Goal: Task Accomplishment & Management: Use online tool/utility

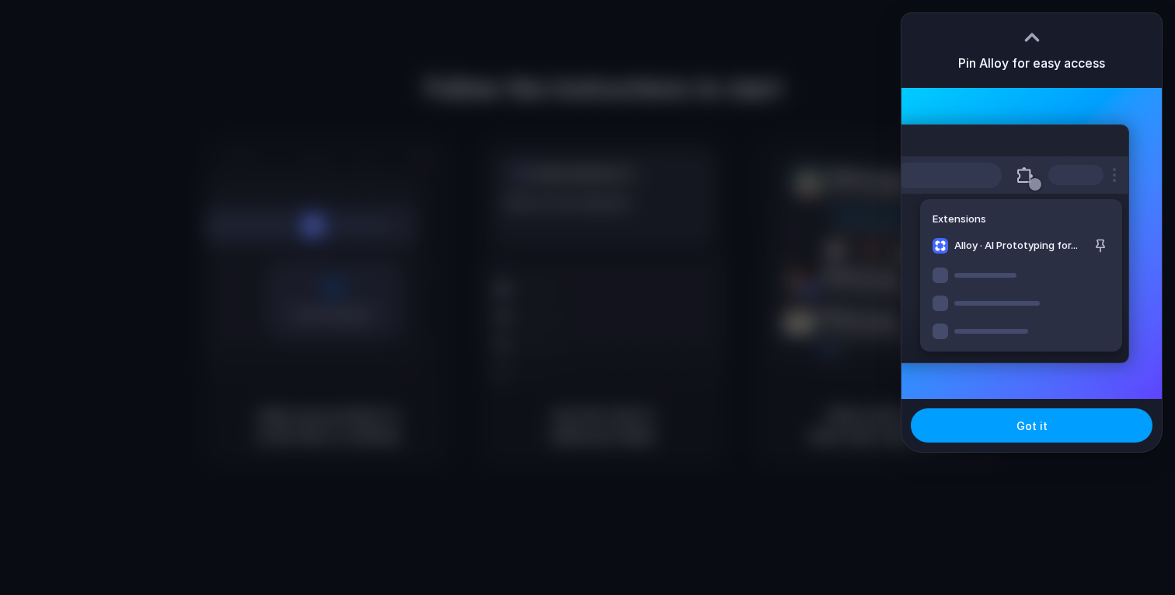
click at [1011, 417] on button "Got it" at bounding box center [1032, 425] width 242 height 34
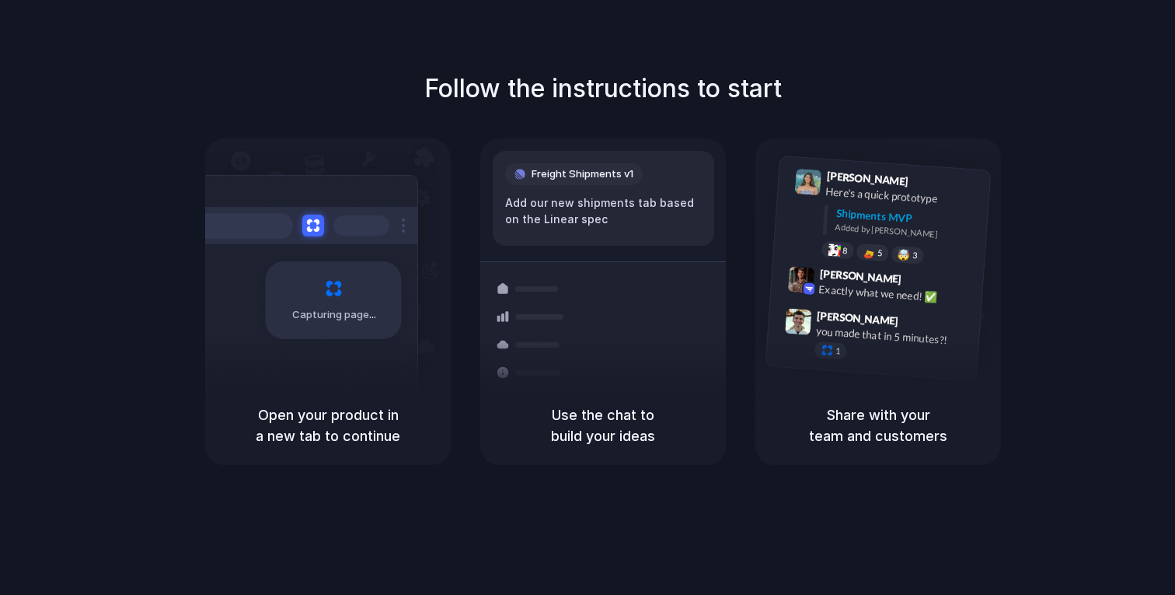
click at [290, 328] on div "Capturing page" at bounding box center [334, 300] width 136 height 78
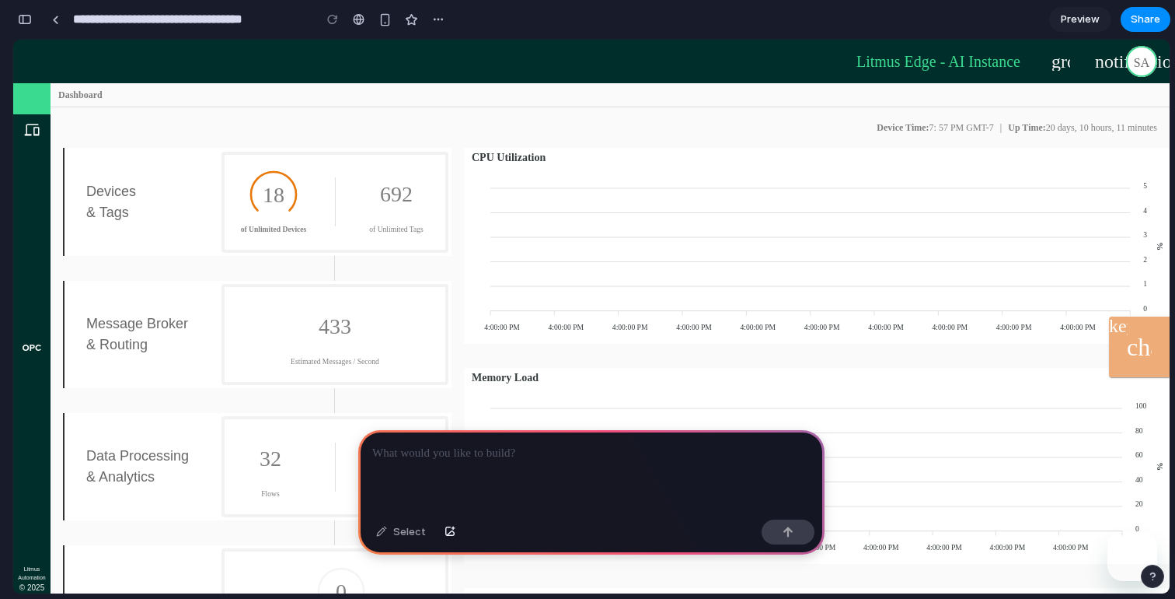
scroll to position [271, 0]
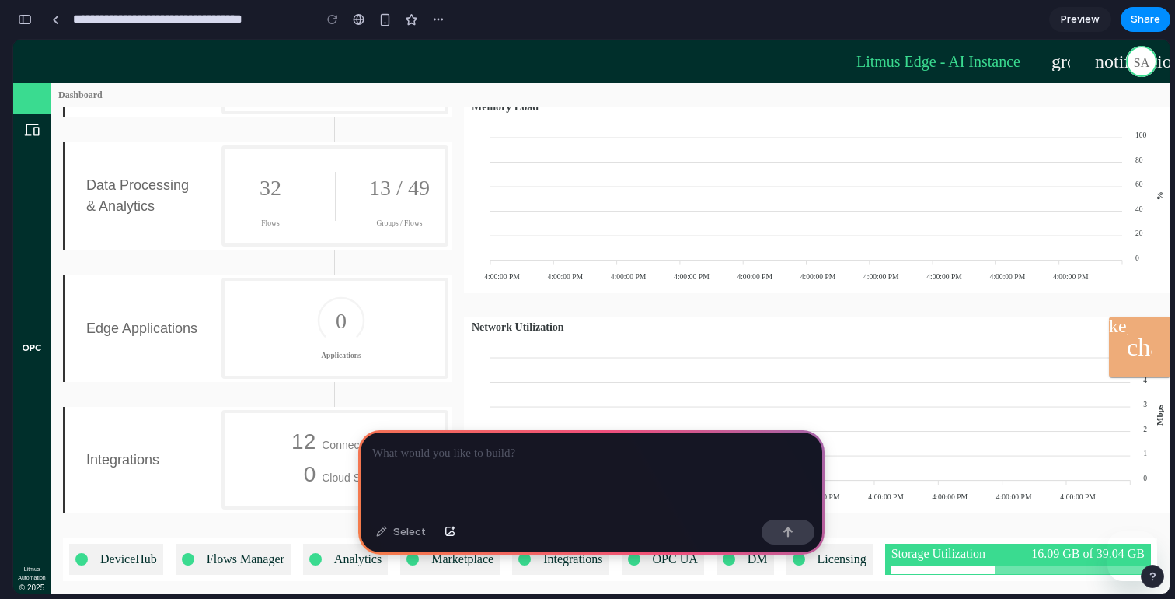
click at [1074, 15] on span "Preview" at bounding box center [1080, 20] width 39 height 16
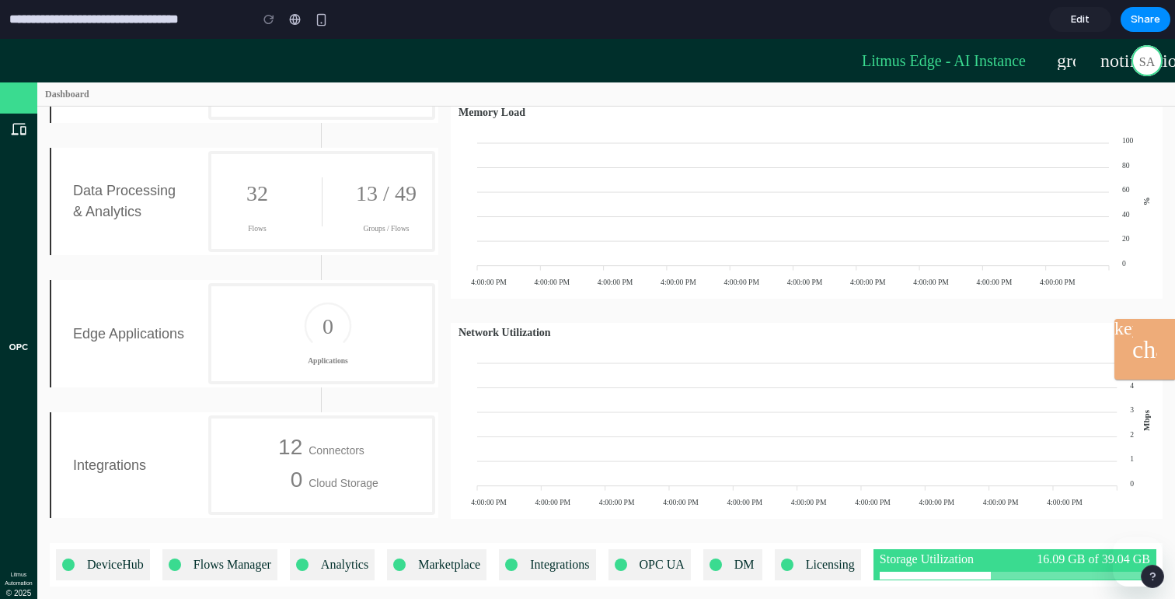
scroll to position [264, 0]
click at [1074, 15] on span "Edit" at bounding box center [1080, 20] width 19 height 16
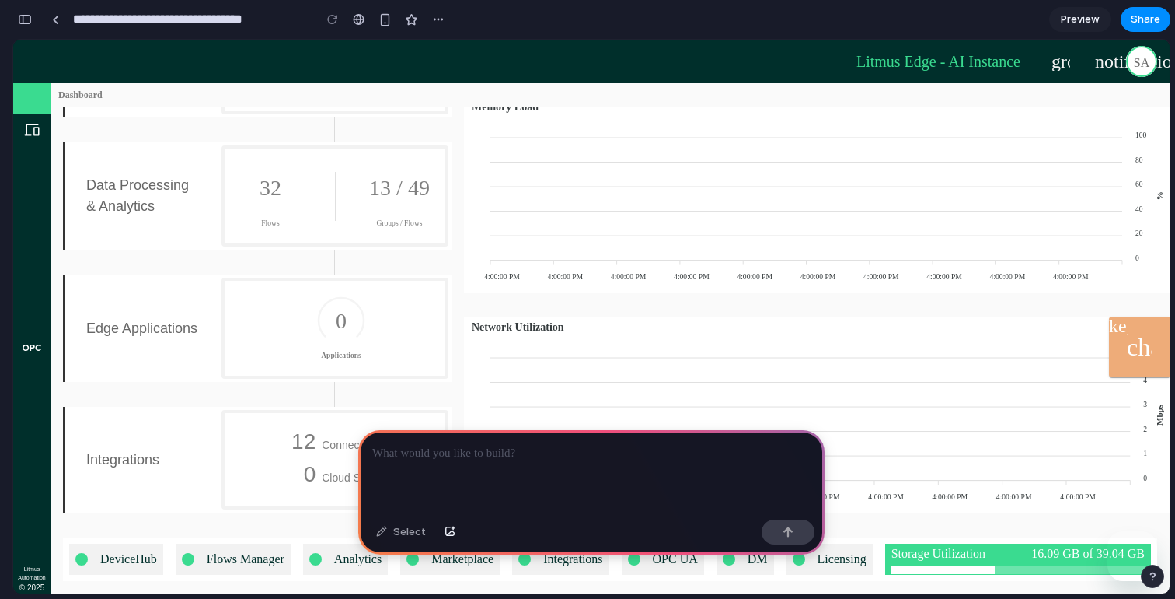
click at [564, 478] on div at bounding box center [591, 471] width 466 height 83
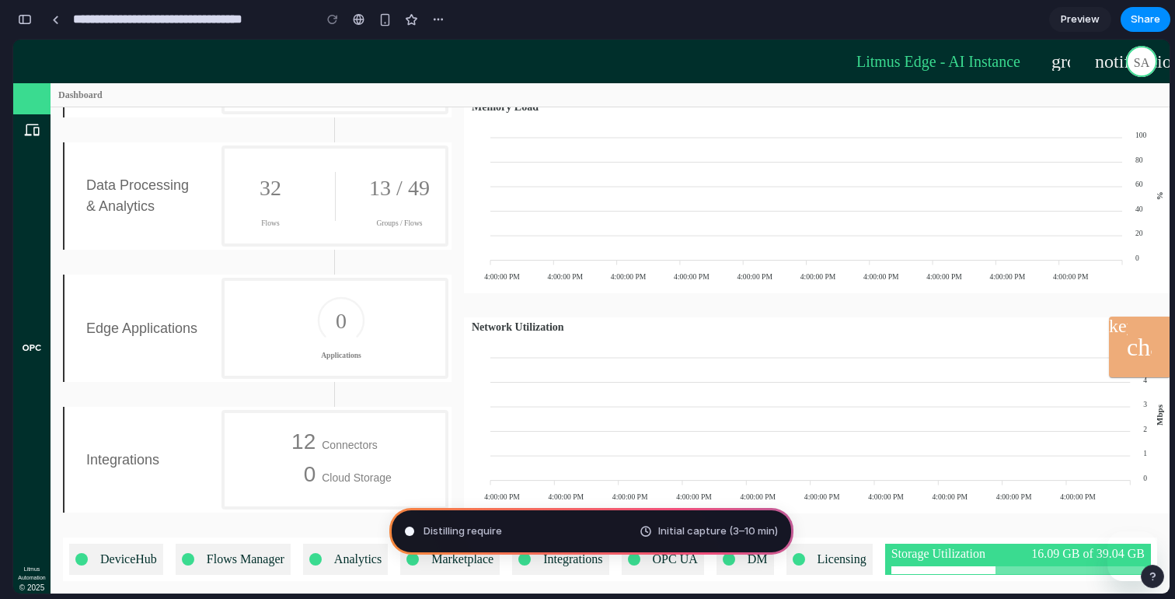
type input "**********"
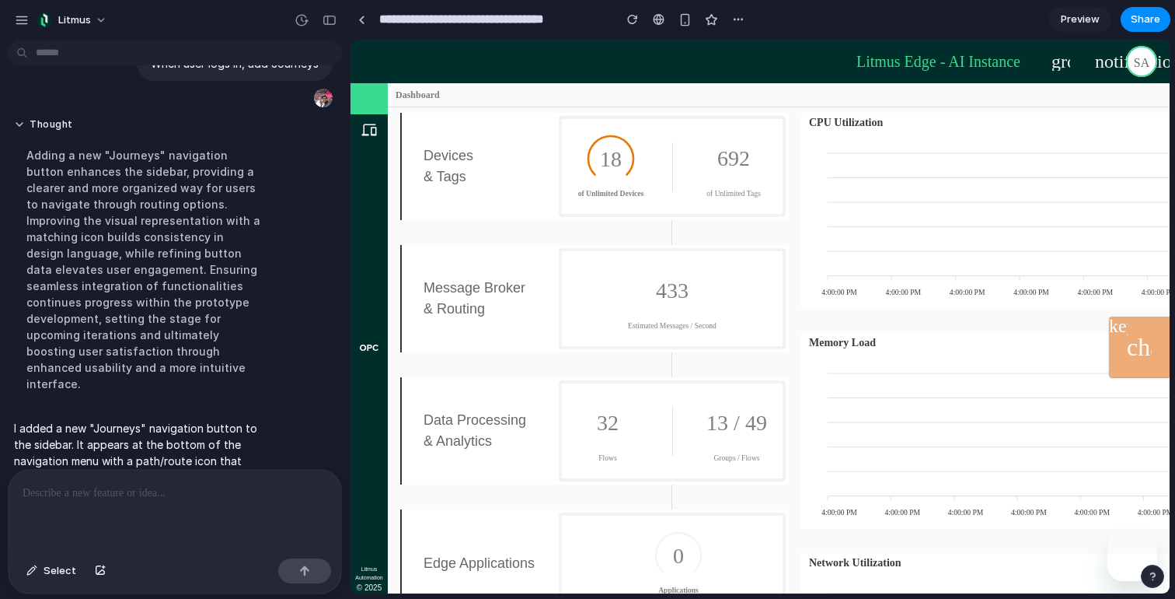
scroll to position [21, 0]
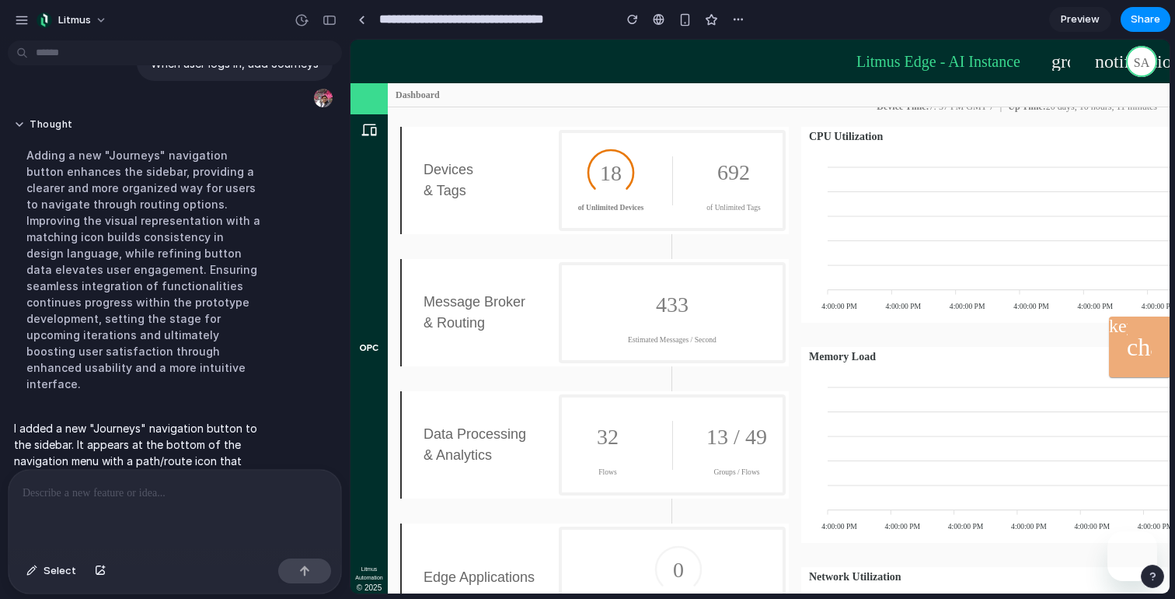
click at [374, 92] on icon at bounding box center [369, 98] width 19 height 19
click at [773, 69] on div "Litmus Edge - AI Instance" at bounding box center [722, 61] width 595 height 19
click at [1074, 20] on span "Preview" at bounding box center [1080, 20] width 39 height 16
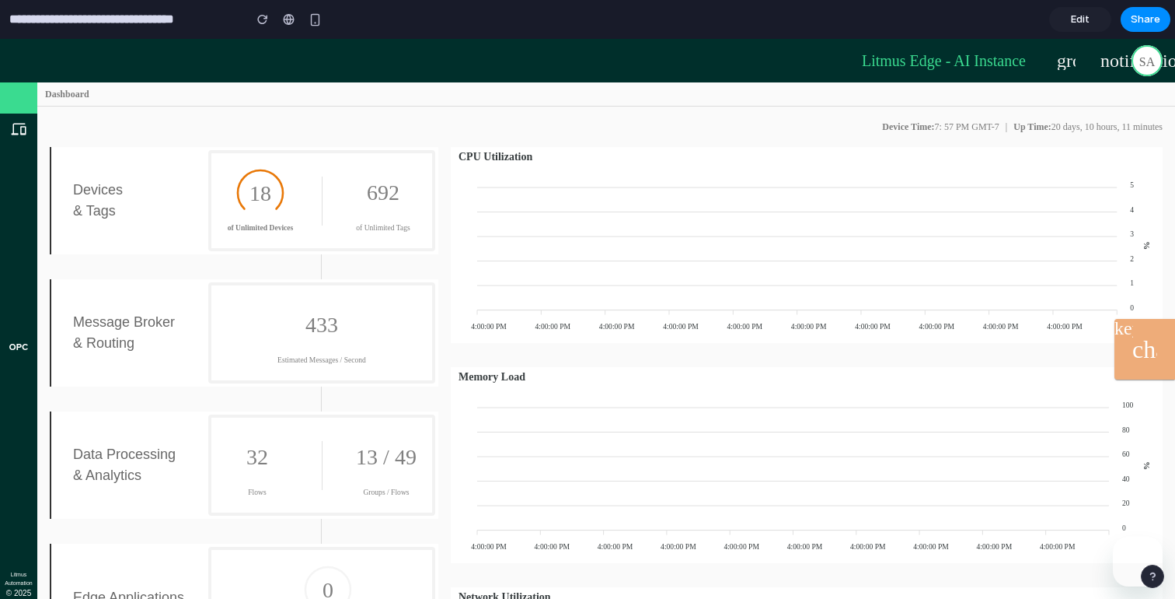
click at [1088, 25] on span "Edit" at bounding box center [1080, 20] width 19 height 16
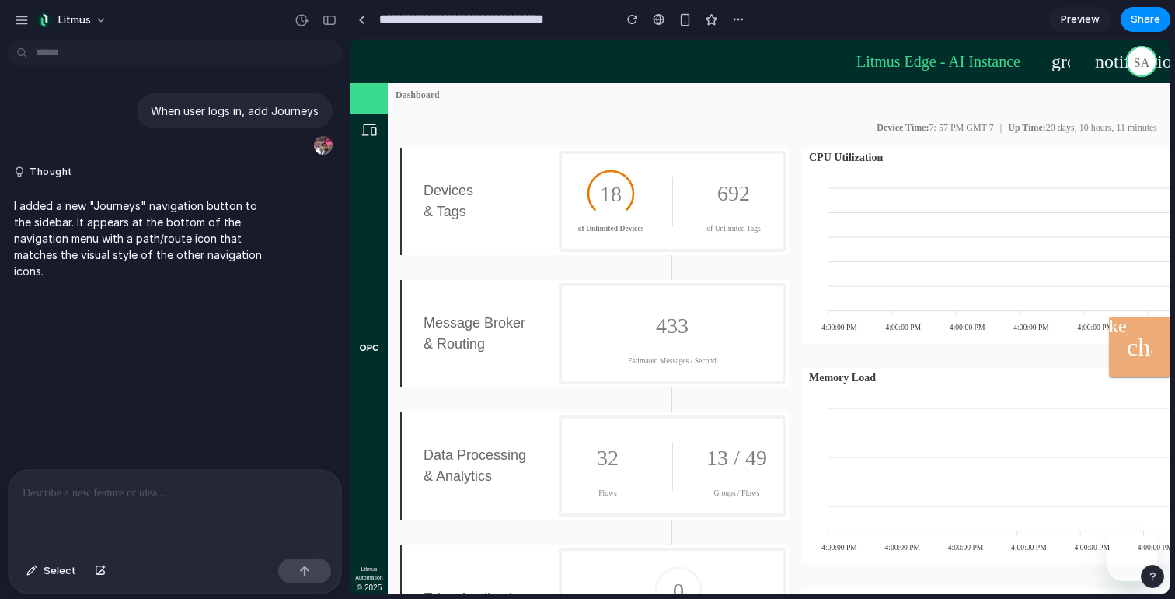
click at [948, 67] on div "Litmus Edge - AI Instance" at bounding box center [722, 61] width 595 height 19
